Goal: Navigation & Orientation: Find specific page/section

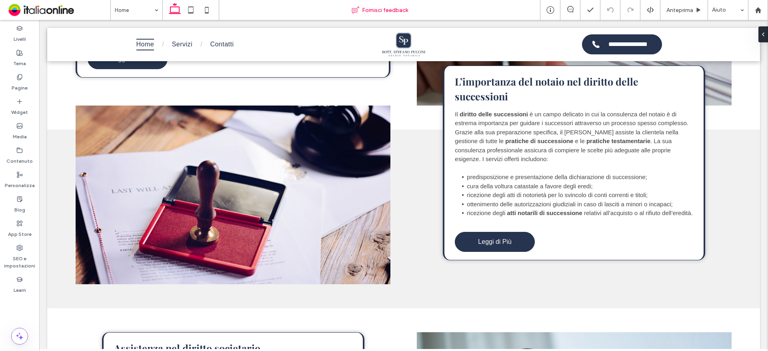
scroll to position [800, 0]
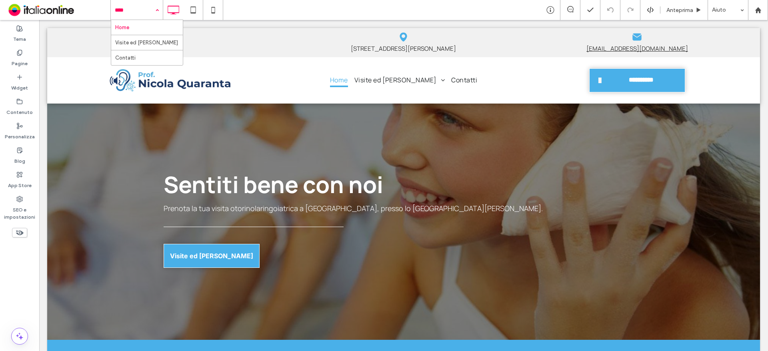
click at [158, 11] on div "Home Visite ed Esami Contatti" at bounding box center [137, 10] width 52 height 20
